Goal: Find specific page/section: Find specific page/section

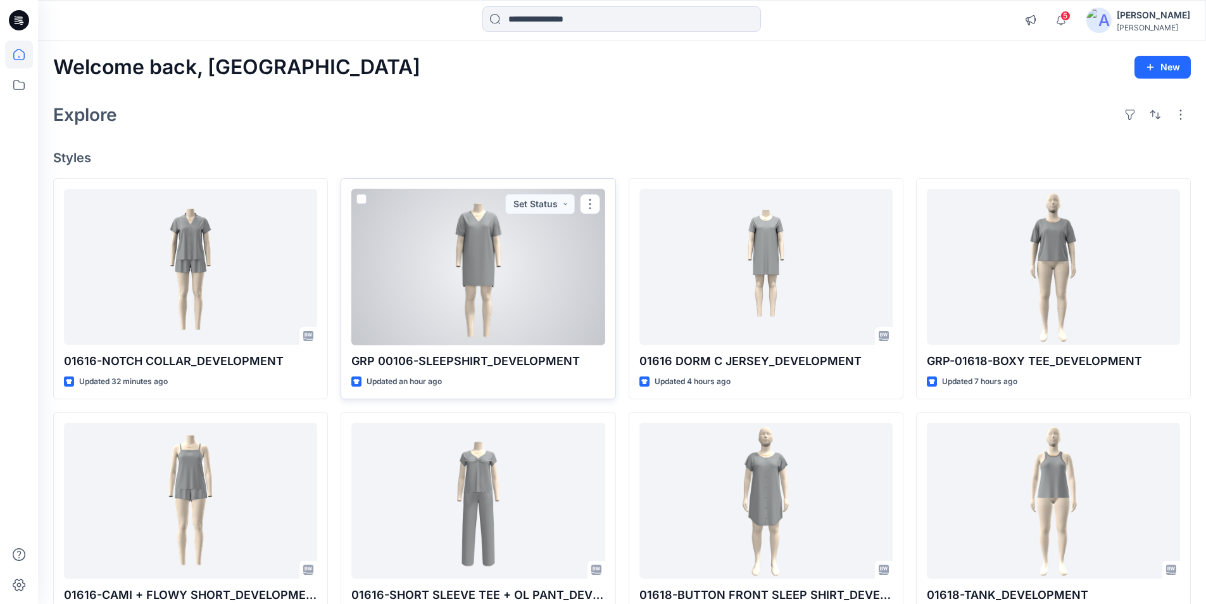
click at [494, 289] on div at bounding box center [477, 267] width 253 height 156
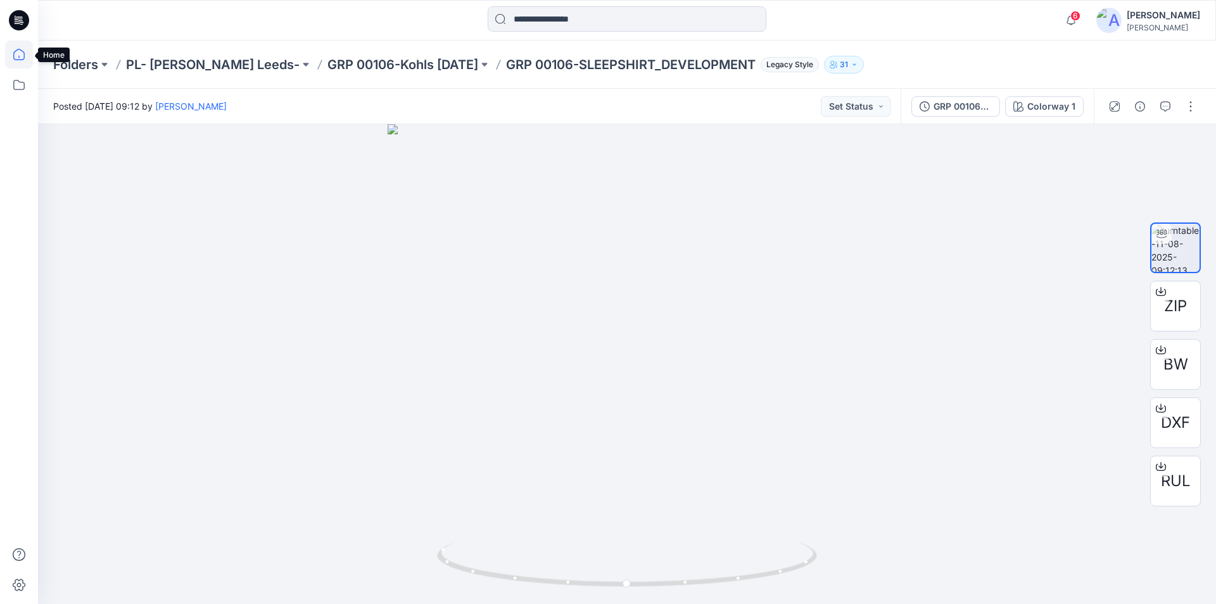
click at [27, 54] on icon at bounding box center [19, 55] width 28 height 28
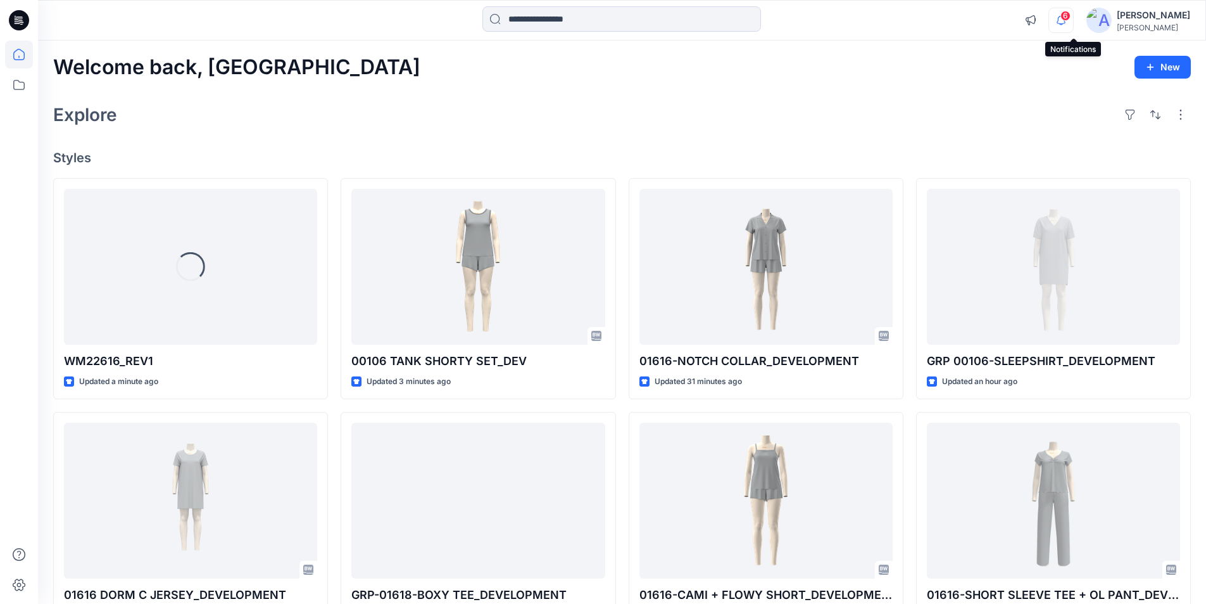
click at [1069, 23] on icon "button" at bounding box center [1061, 20] width 24 height 25
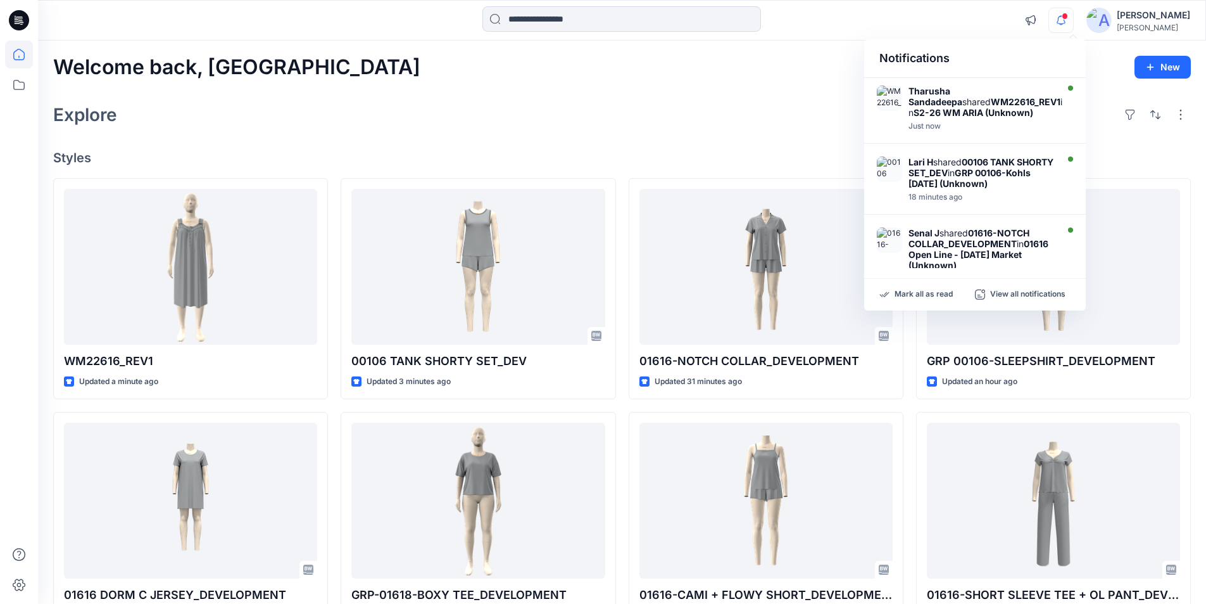
click at [792, 115] on div "Explore" at bounding box center [622, 114] width 1138 height 30
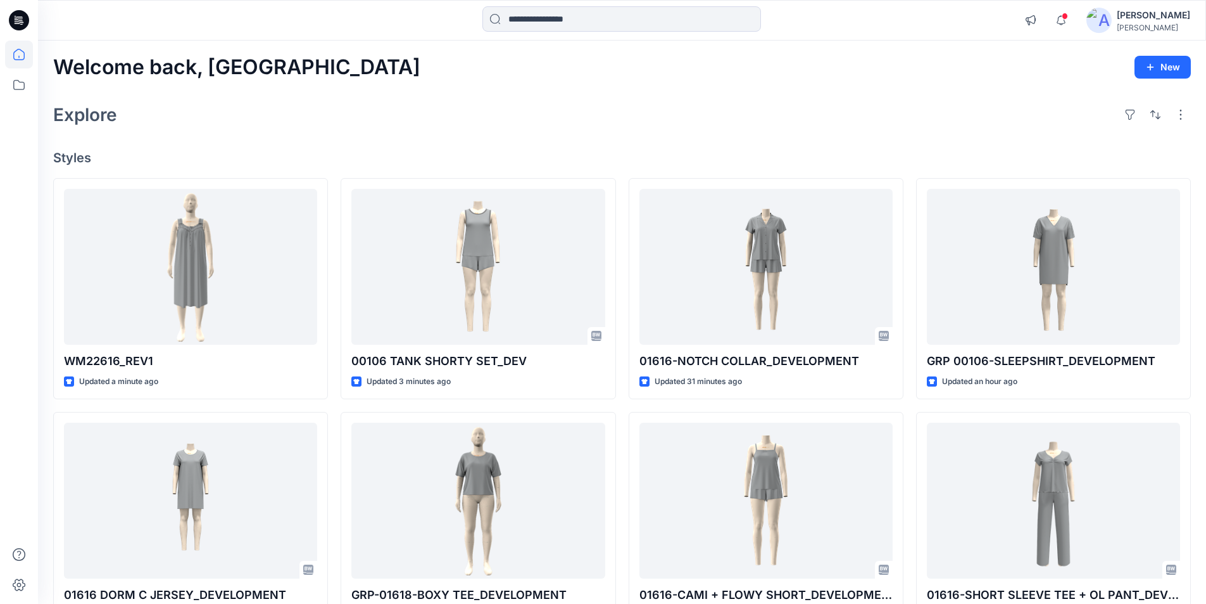
click at [970, 87] on div "Welcome back, Lakshani New Explore Styles WM22616_REV1 Updated a minute ago 016…" at bounding box center [622, 484] width 1168 height 887
click at [1068, 16] on span at bounding box center [1065, 16] width 6 height 7
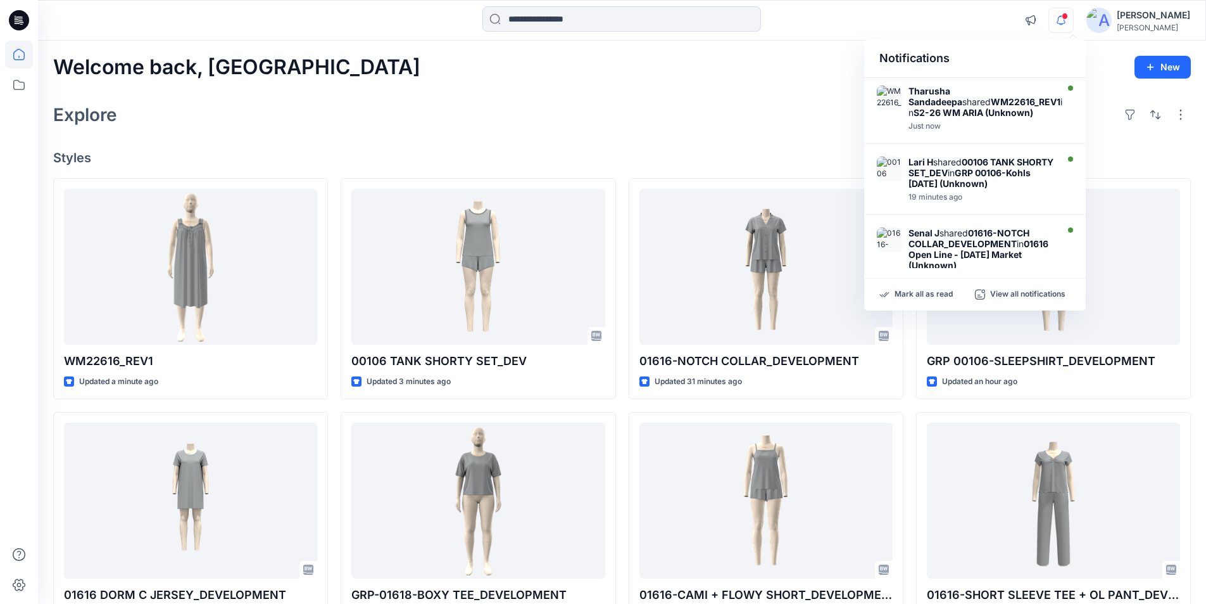
click at [797, 10] on div at bounding box center [622, 20] width 584 height 28
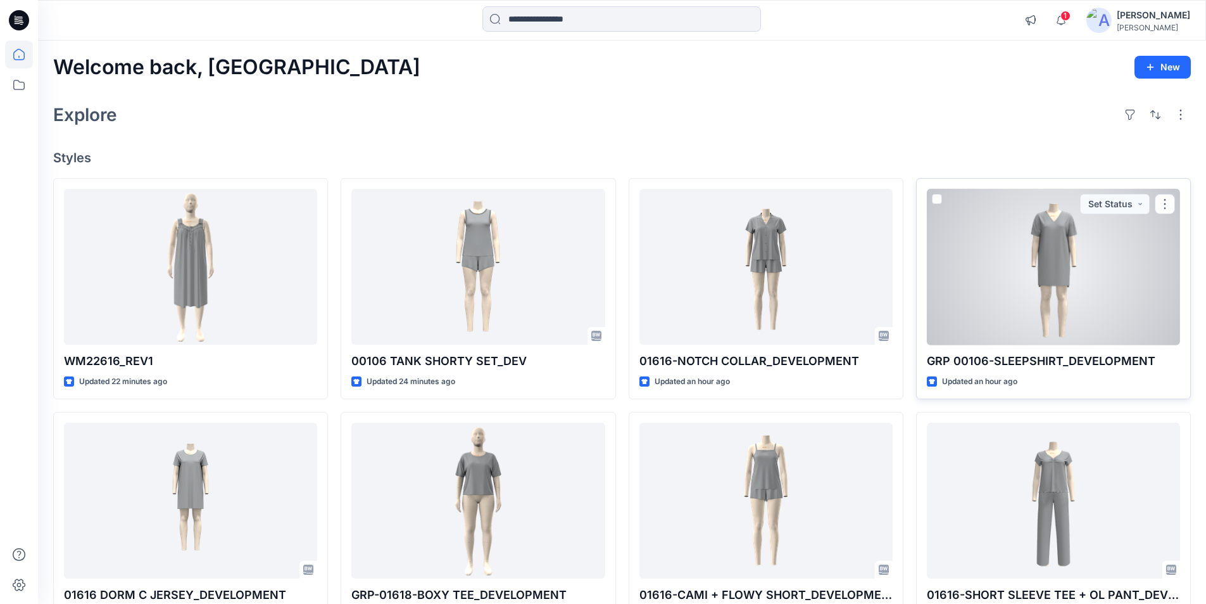
click at [1064, 270] on div at bounding box center [1053, 267] width 253 height 156
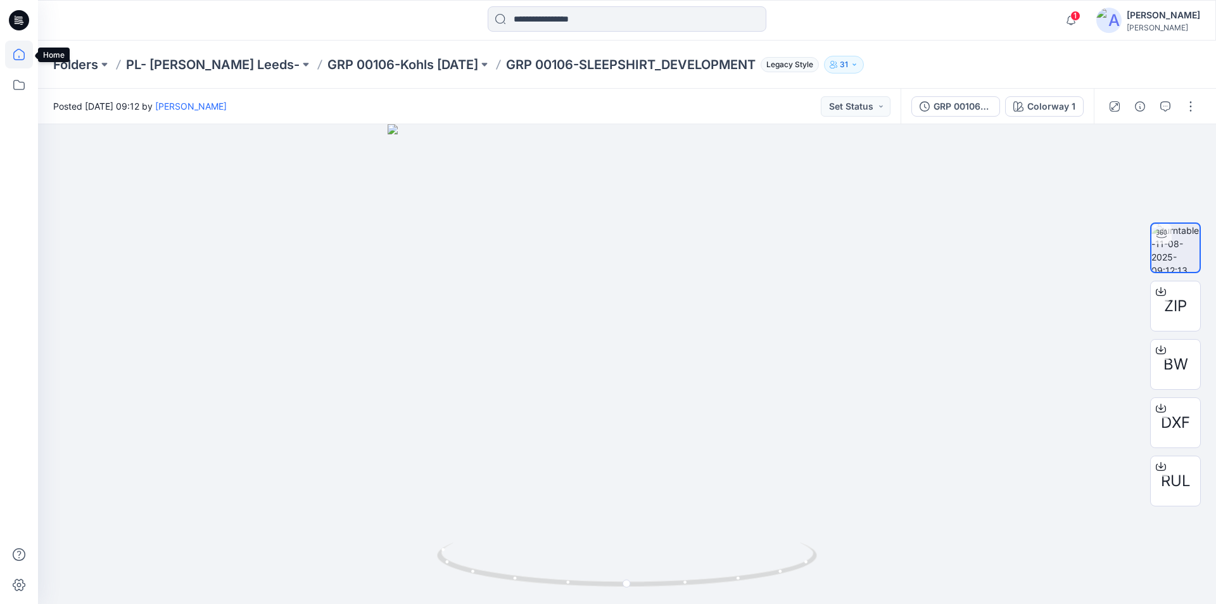
click at [20, 56] on icon at bounding box center [19, 55] width 28 height 28
